Goal: Consume media (video, audio): Consume media (video, audio)

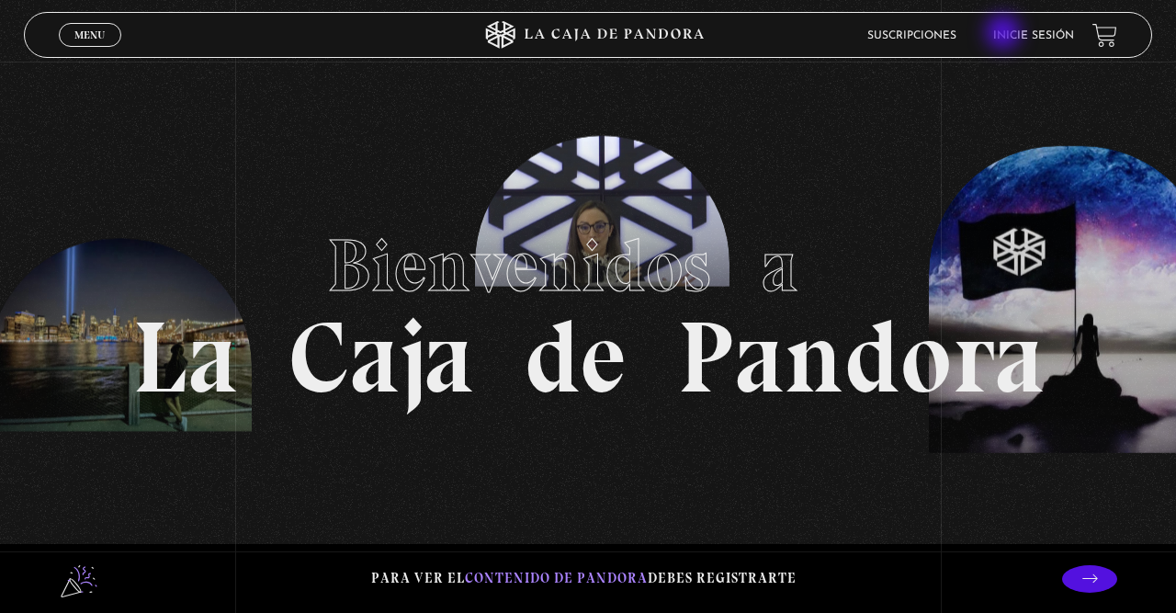
click at [1005, 34] on link "Inicie sesión" at bounding box center [1033, 35] width 81 height 11
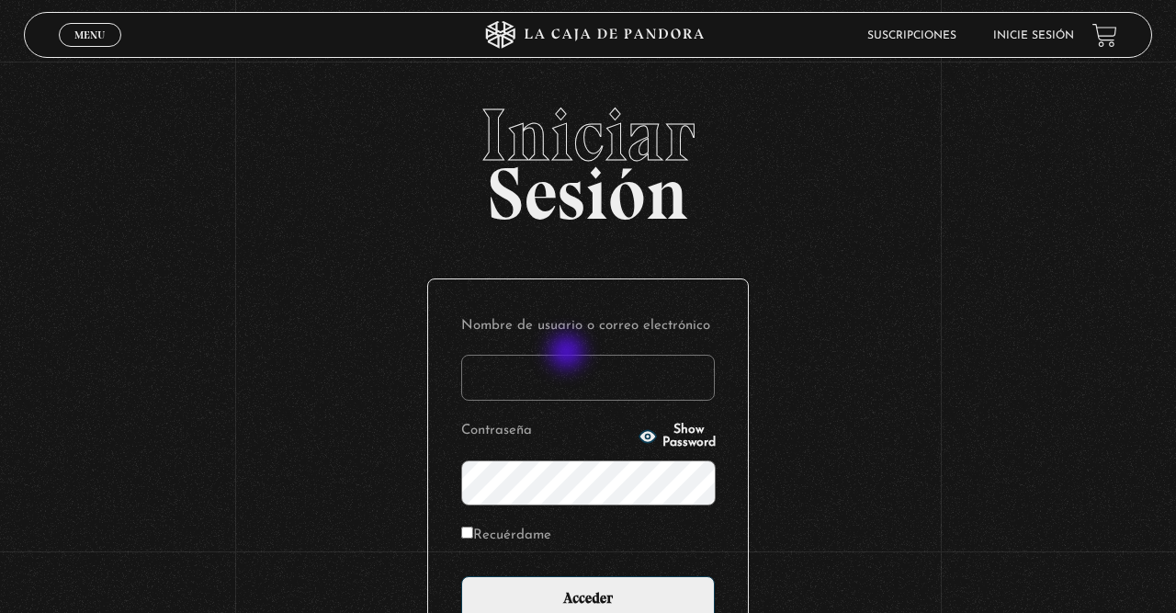
click at [569, 368] on input "Nombre de usuario o correo electrónico" at bounding box center [588, 378] width 254 height 46
type input "aggomezr"
click at [461, 576] on input "Acceder" at bounding box center [588, 599] width 254 height 46
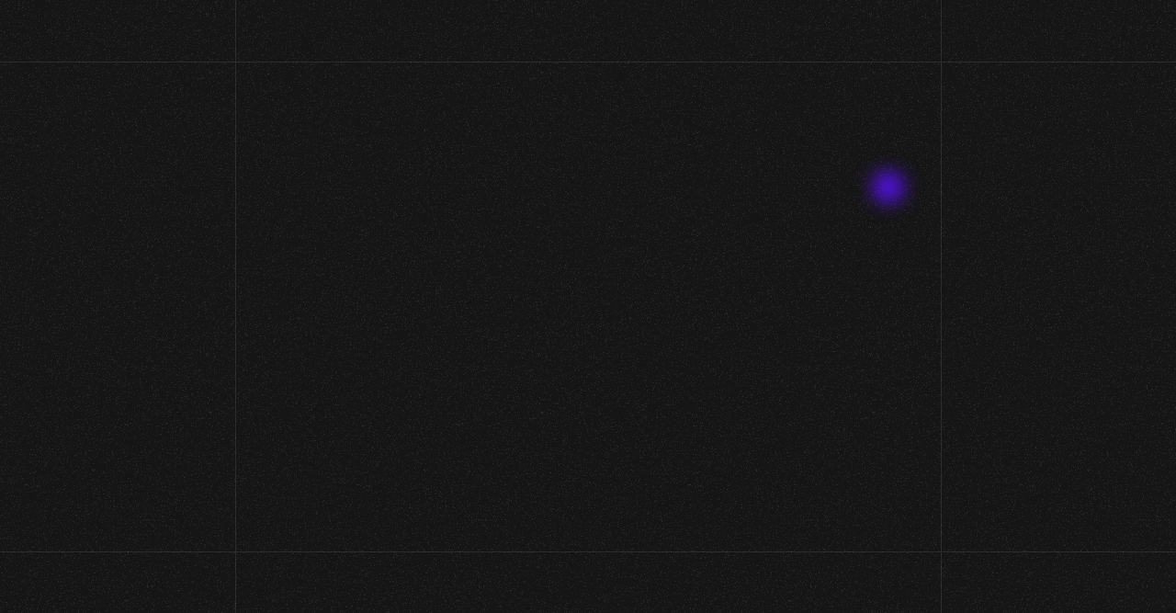
scroll to position [96, 0]
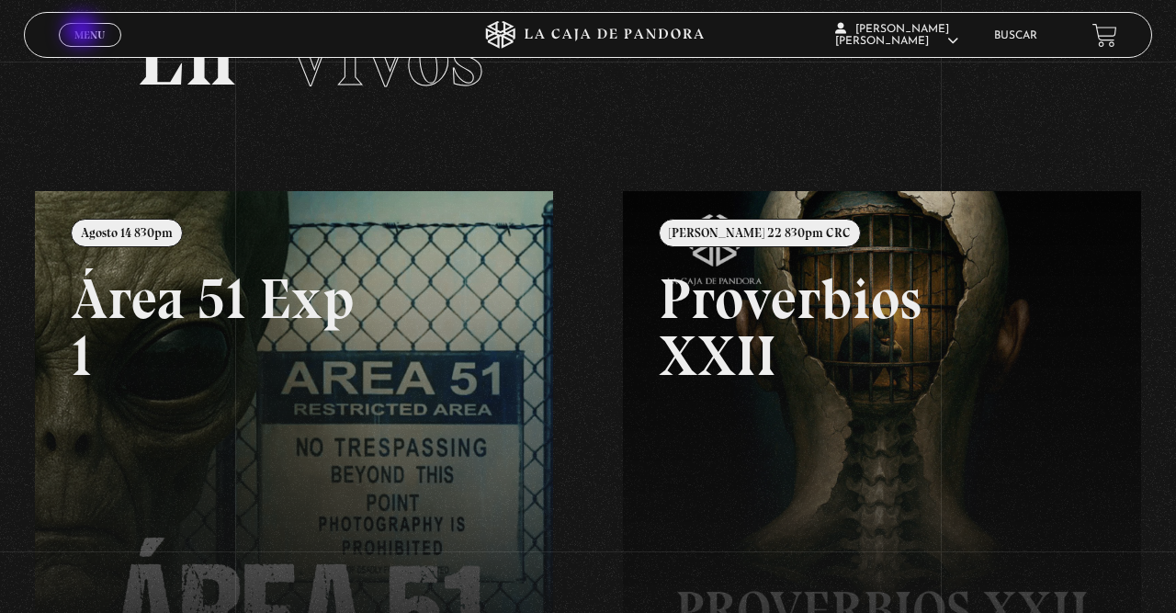
click at [82, 32] on span "Menu" at bounding box center [89, 34] width 30 height 11
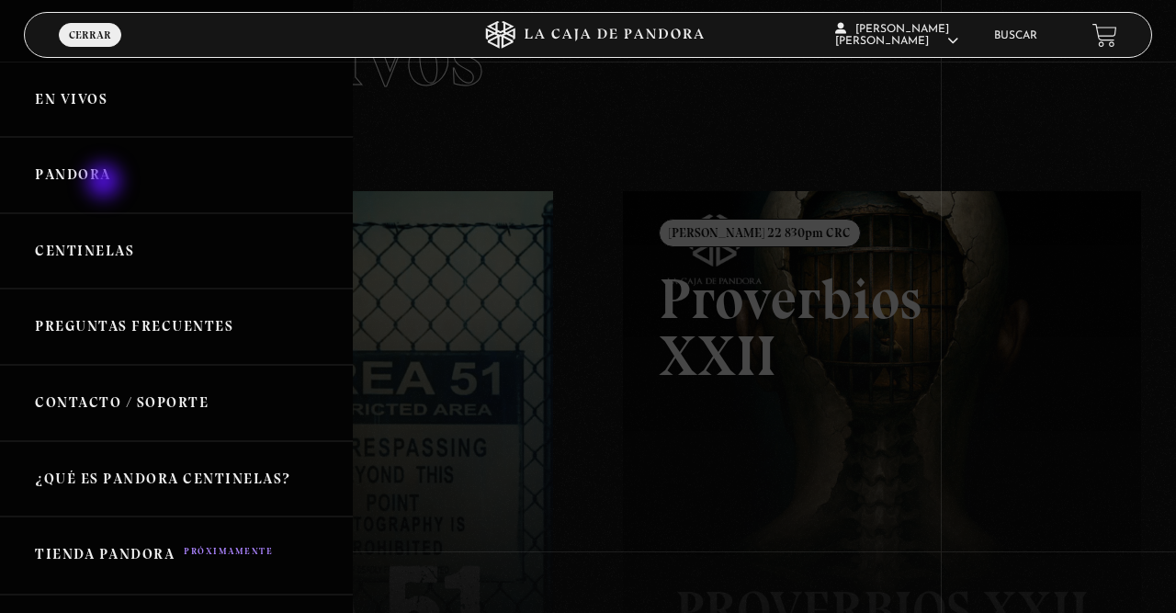
click at [106, 183] on link "Pandora" at bounding box center [176, 175] width 353 height 76
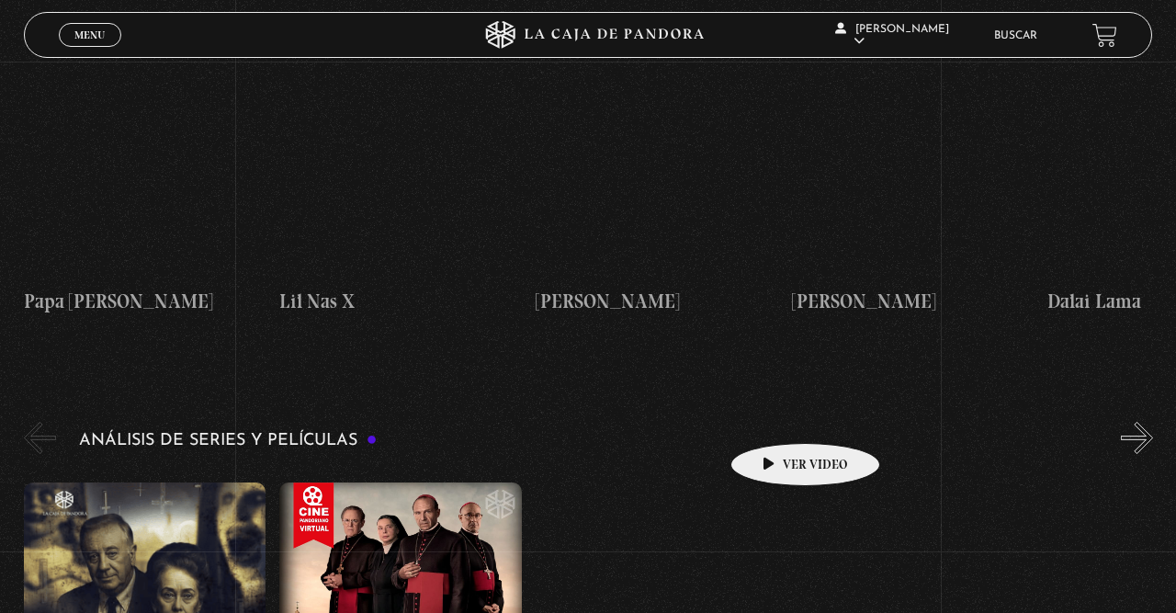
scroll to position [3440, 0]
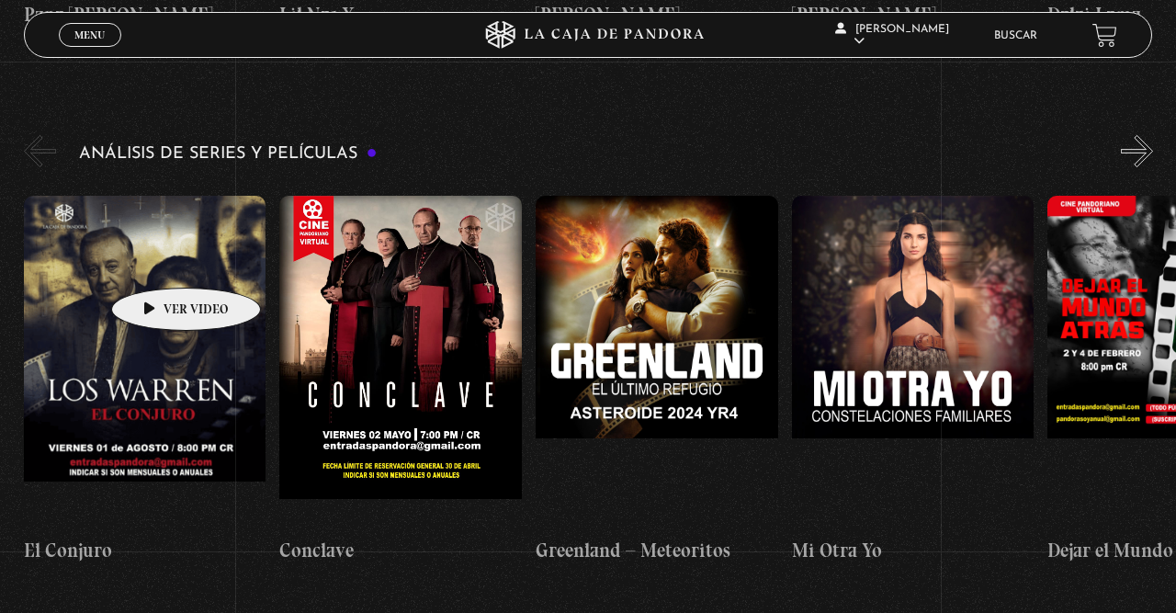
click at [157, 260] on figure at bounding box center [145, 361] width 243 height 331
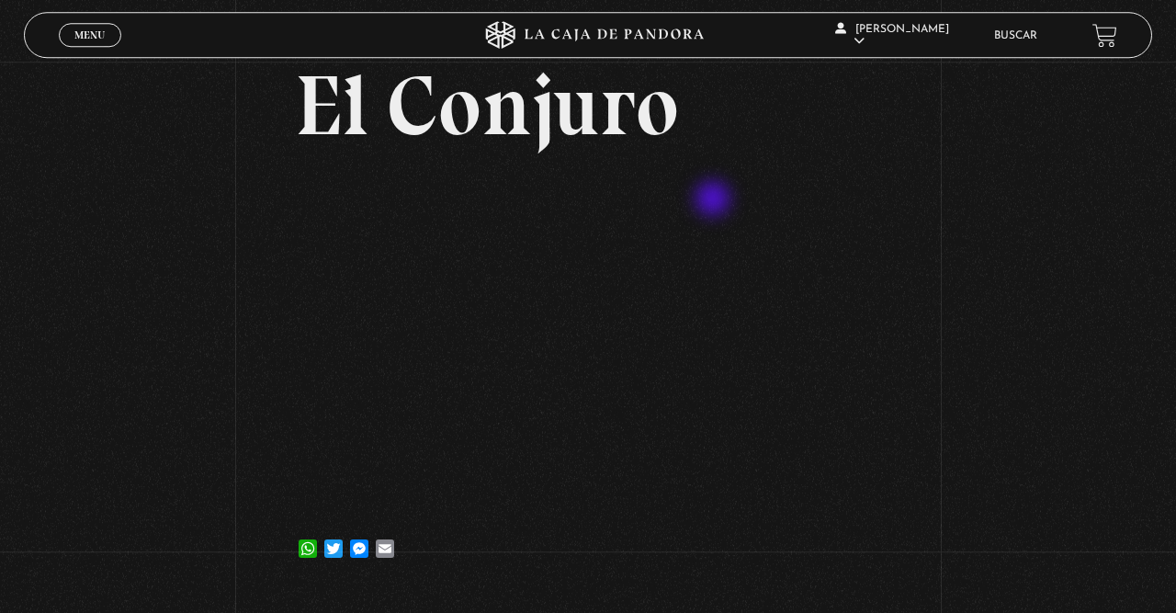
scroll to position [96, 0]
click at [1080, 344] on div "Volver 3 agosto, 2025 El Conjuro WhatsApp Twitter Messenger Email" at bounding box center [588, 278] width 1176 height 625
click at [95, 33] on span "Menu" at bounding box center [89, 34] width 30 height 11
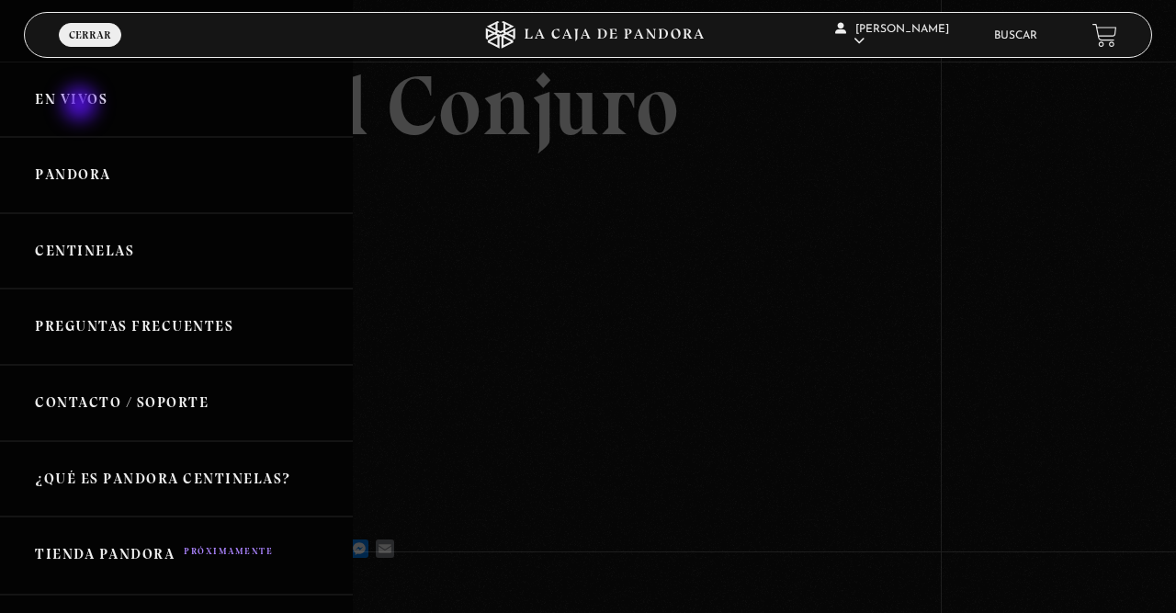
click at [82, 106] on link "En vivos" at bounding box center [176, 100] width 353 height 76
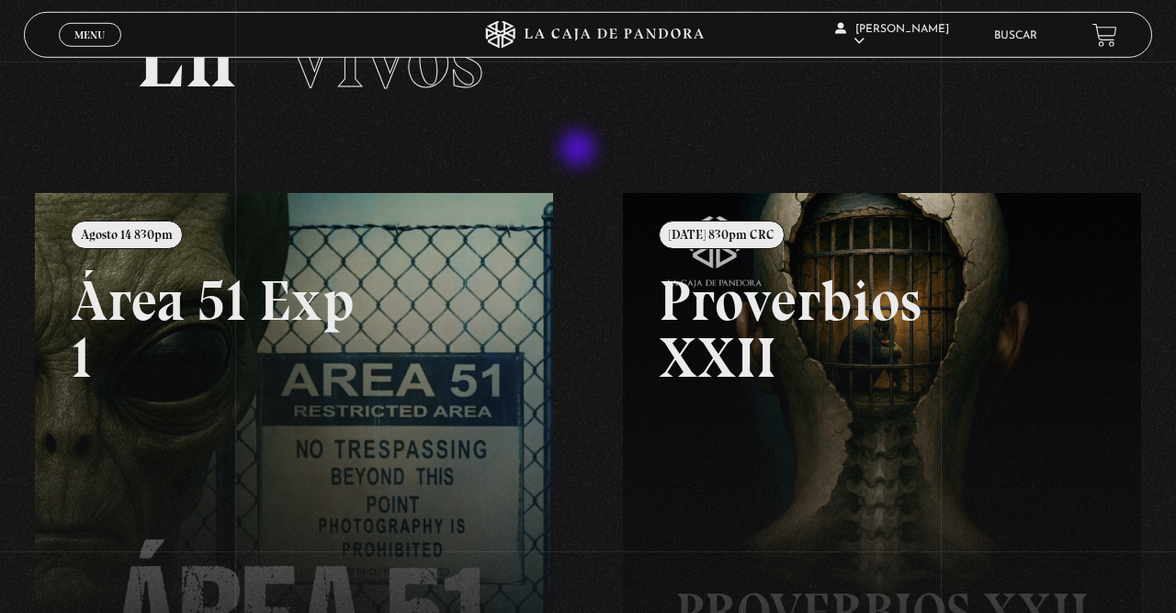
scroll to position [96, 0]
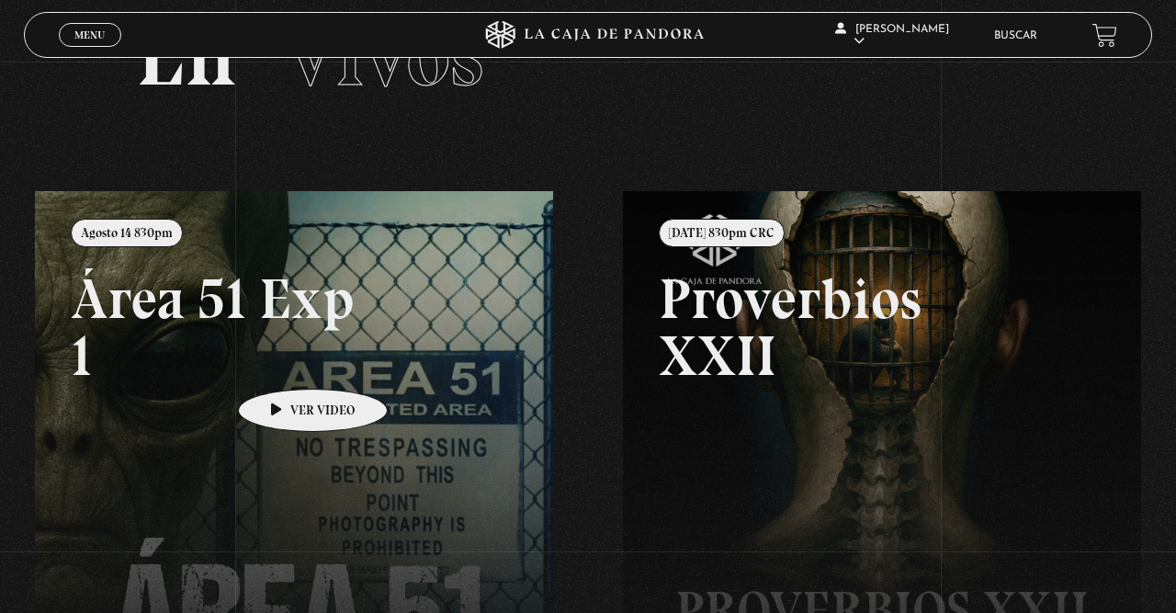
click at [284, 361] on link at bounding box center [623, 497] width 1176 height 613
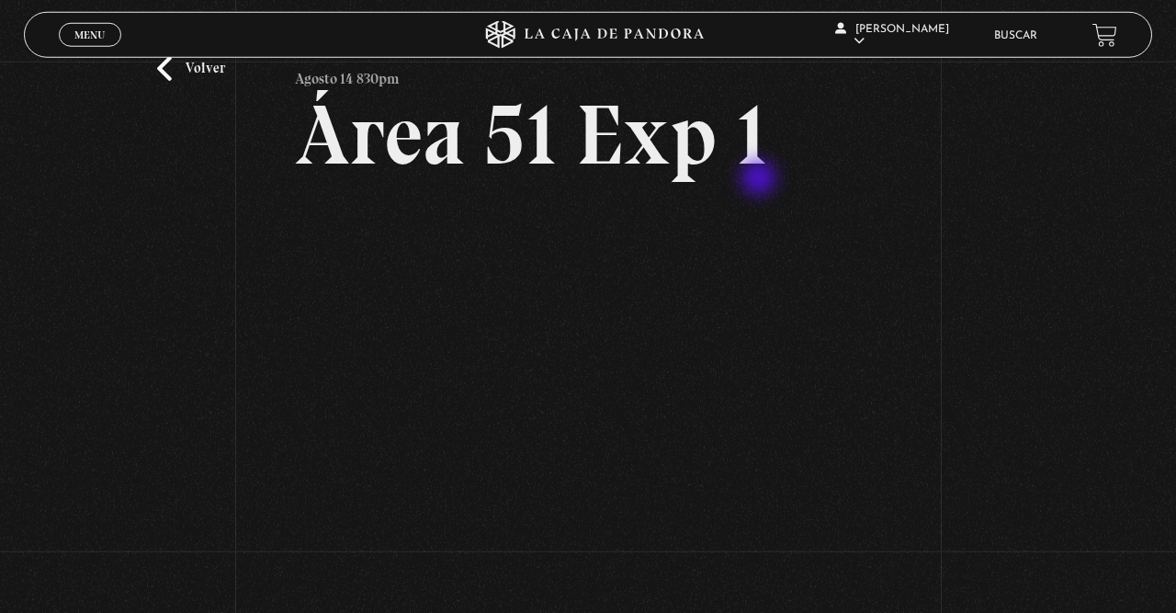
scroll to position [96, 0]
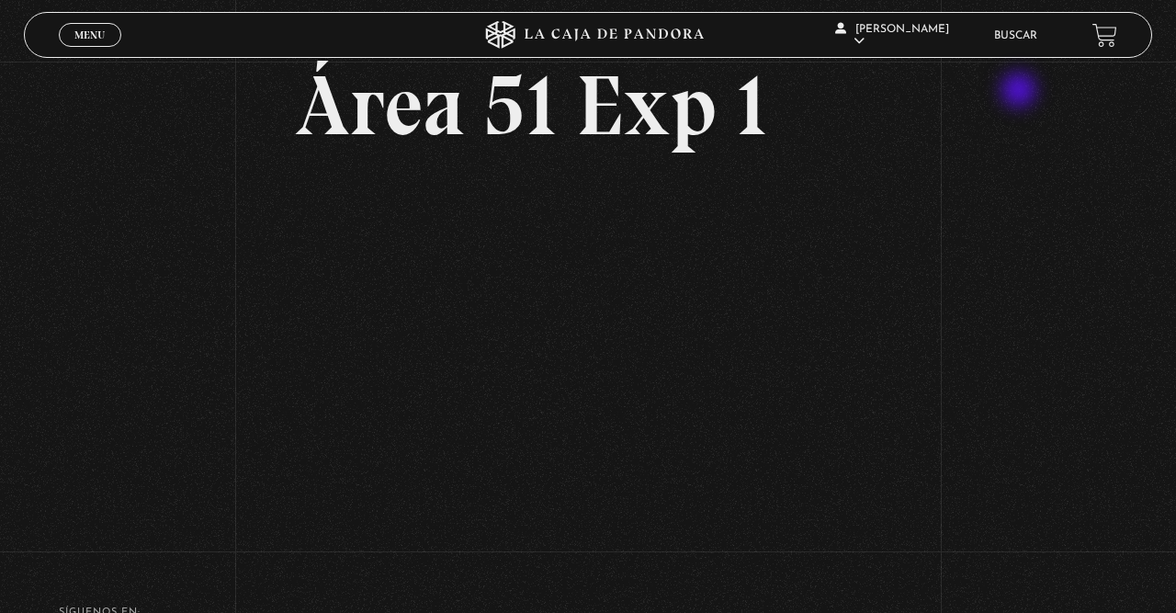
click at [1022, 91] on div "Volver Agosto 14 830pm Área 51 Exp 1" at bounding box center [588, 254] width 1176 height 577
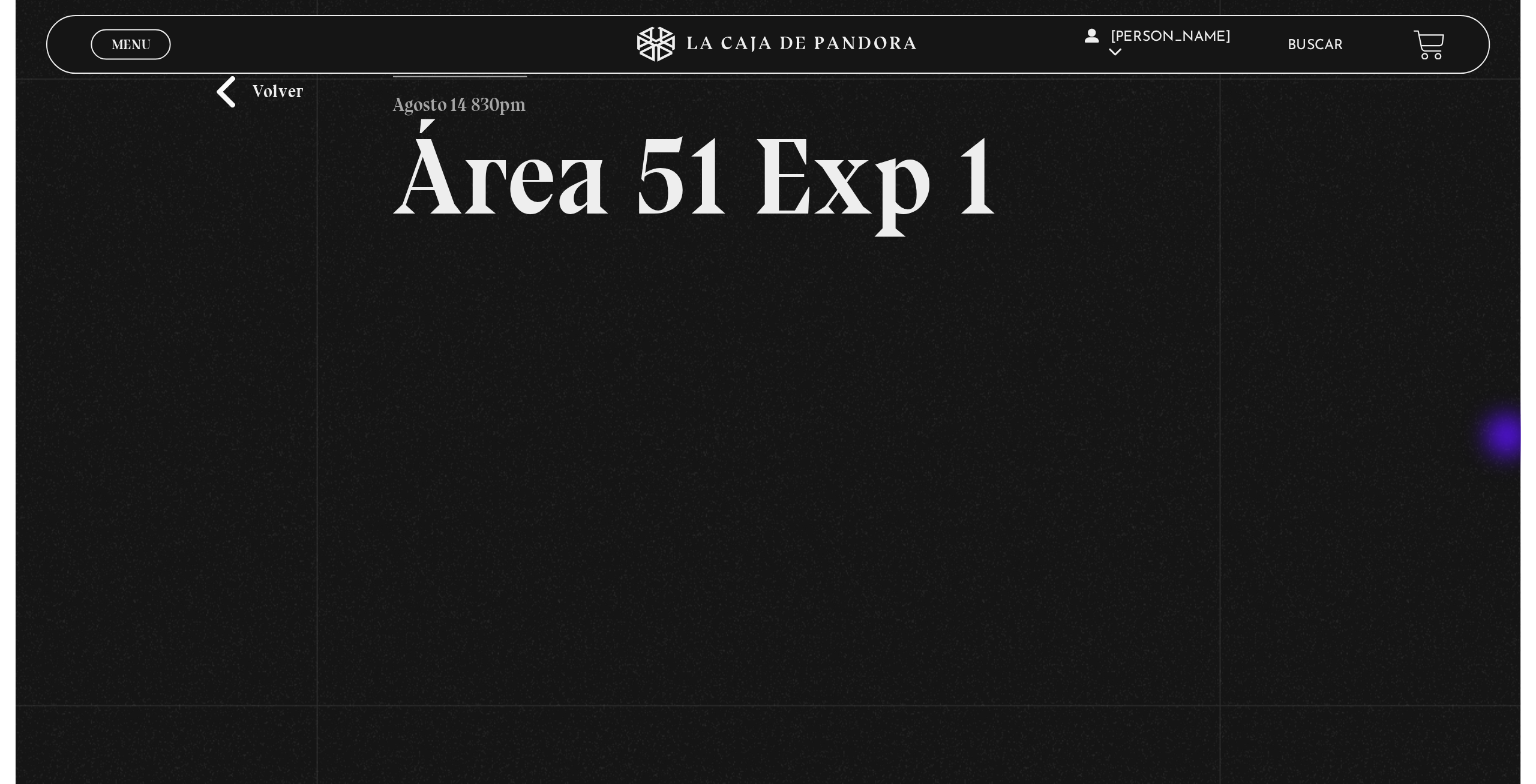
scroll to position [43, 0]
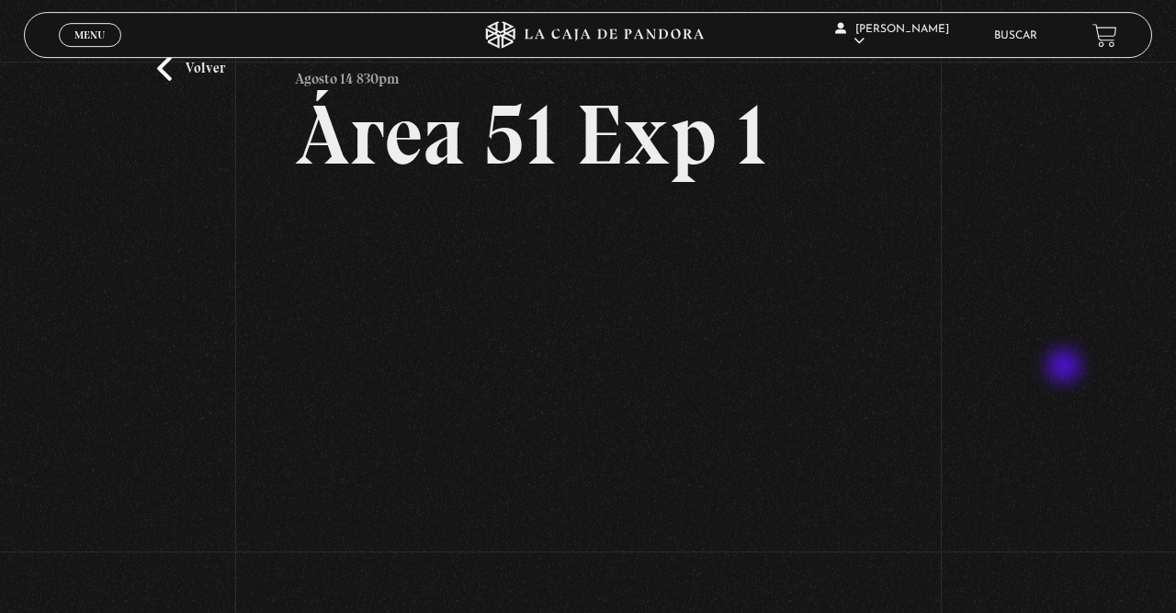
click at [1066, 368] on div "Volver Agosto 14 830pm Área 51 Exp 1" at bounding box center [588, 283] width 1176 height 577
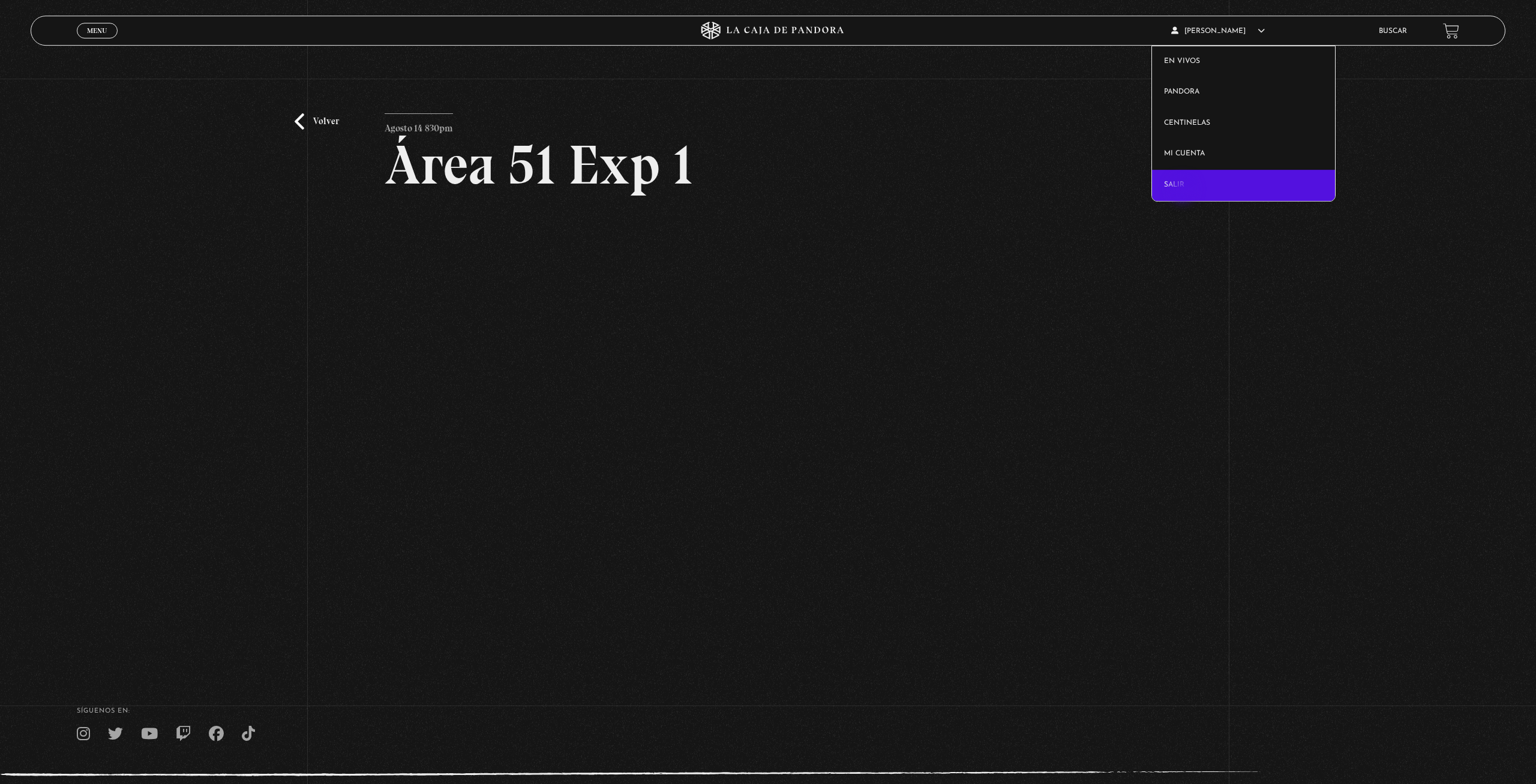
click at [767, 184] on link "Salir" at bounding box center [1243, 185] width 183 height 31
